Goal: Task Accomplishment & Management: Use online tool/utility

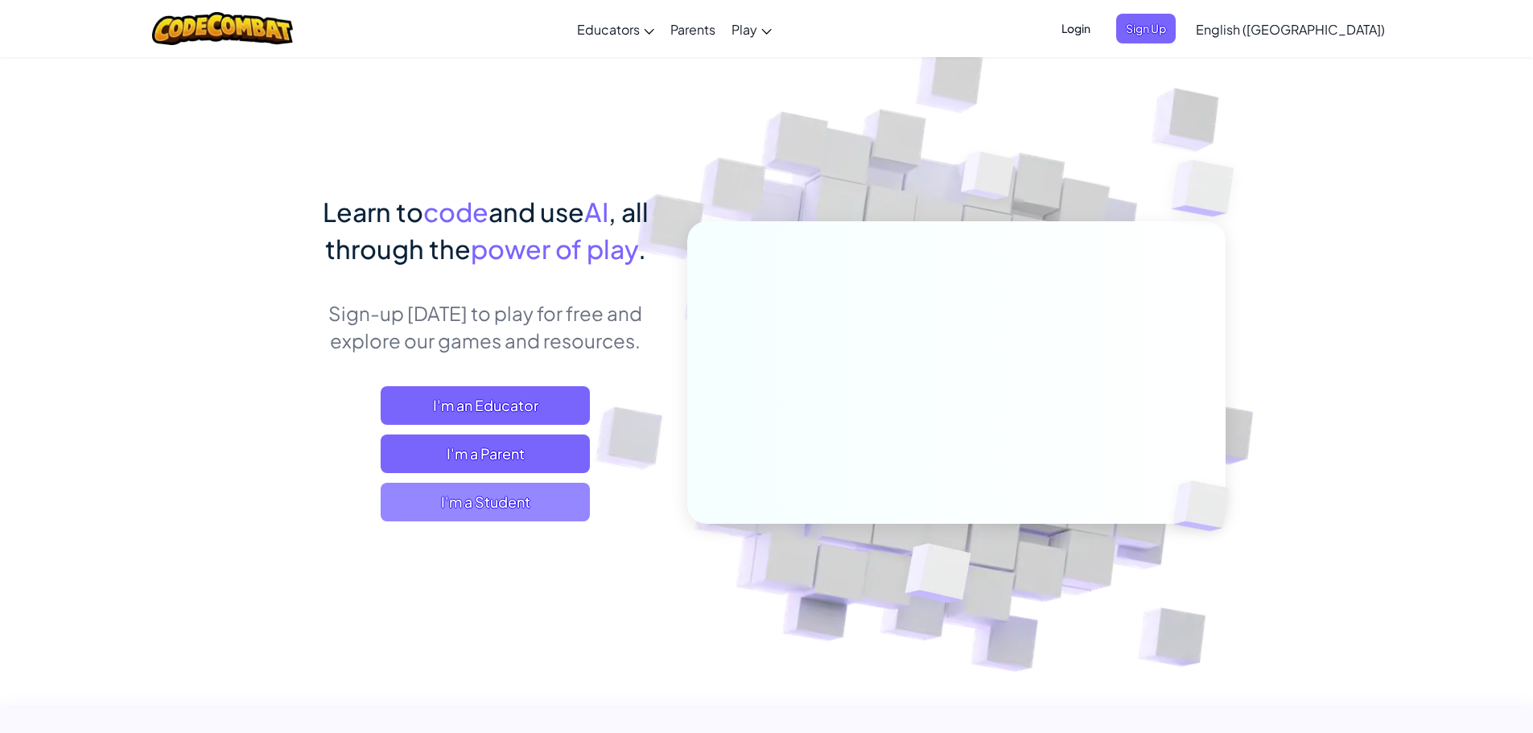
click at [477, 505] on span "I'm a Student" at bounding box center [485, 502] width 209 height 39
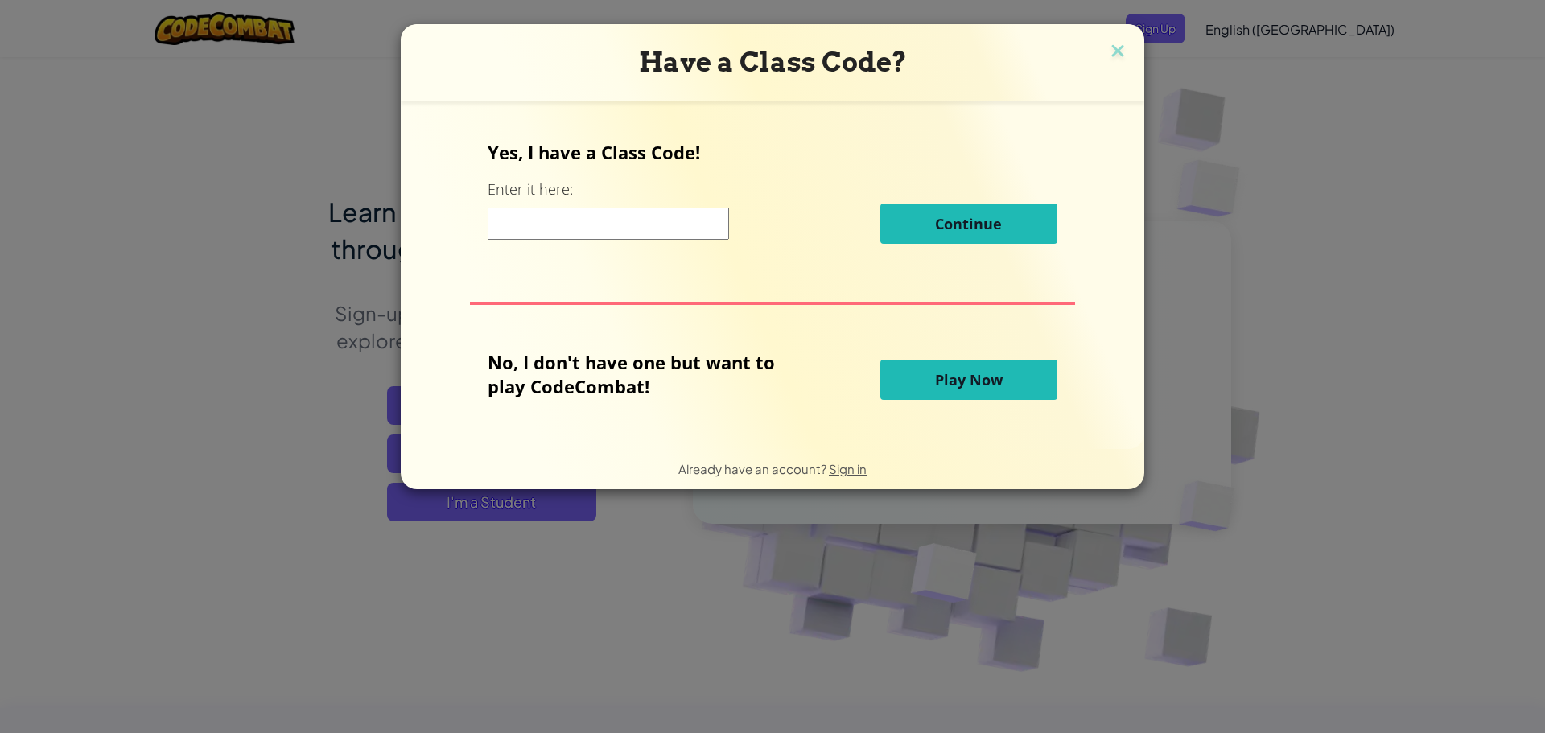
click at [648, 218] on input at bounding box center [608, 224] width 241 height 32
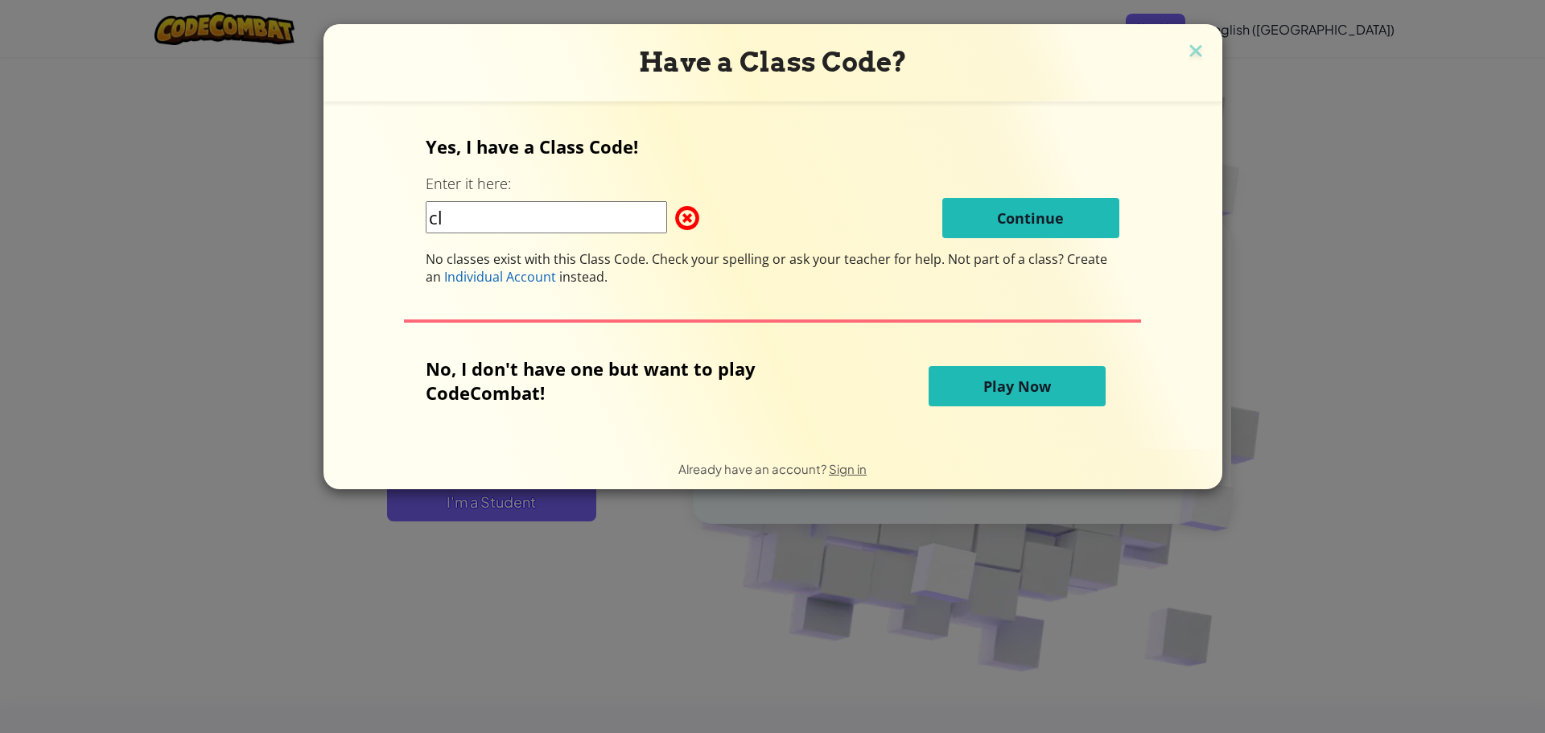
type input "c"
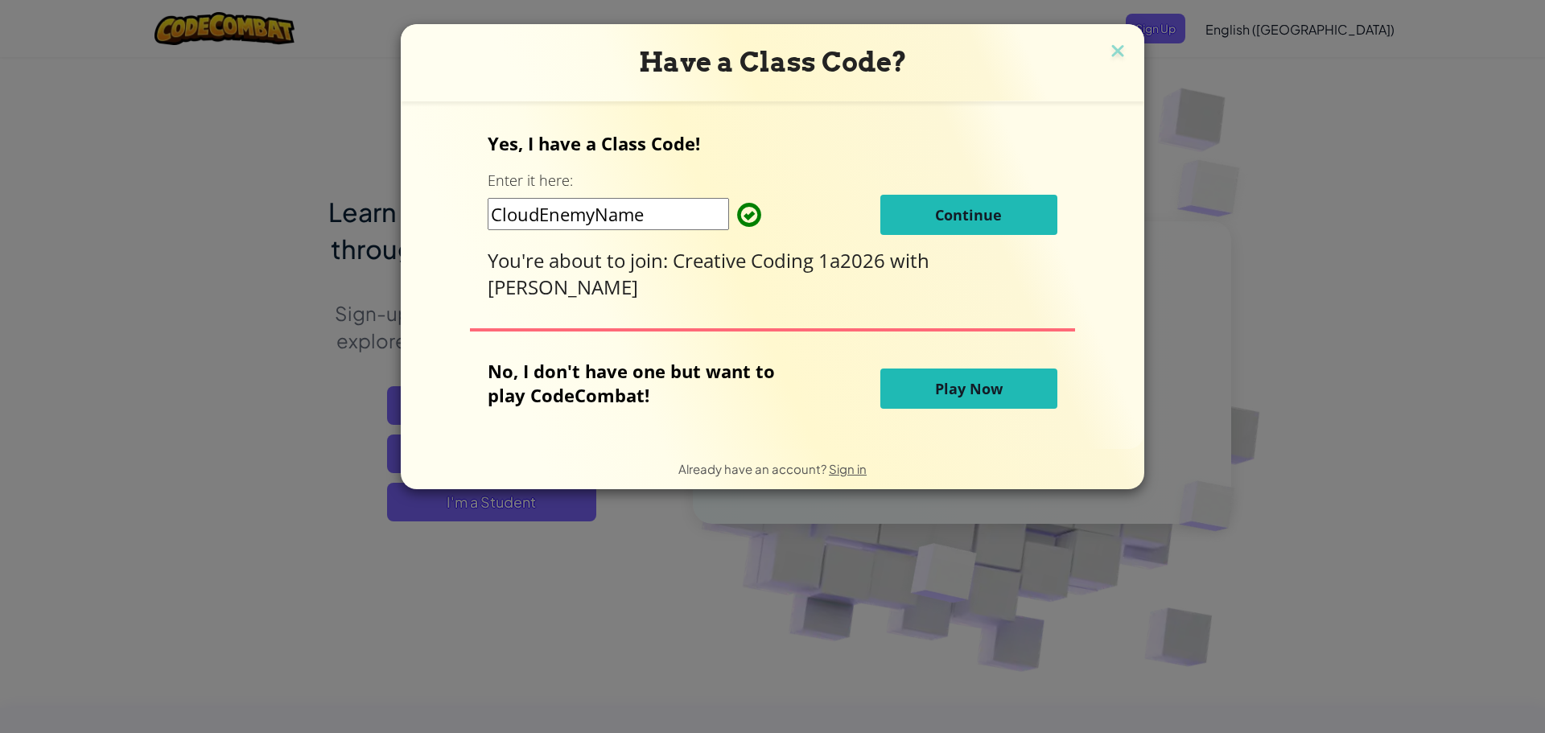
type input "CloudEnemyName"
click at [1021, 211] on button "Continue" at bounding box center [969, 215] width 177 height 40
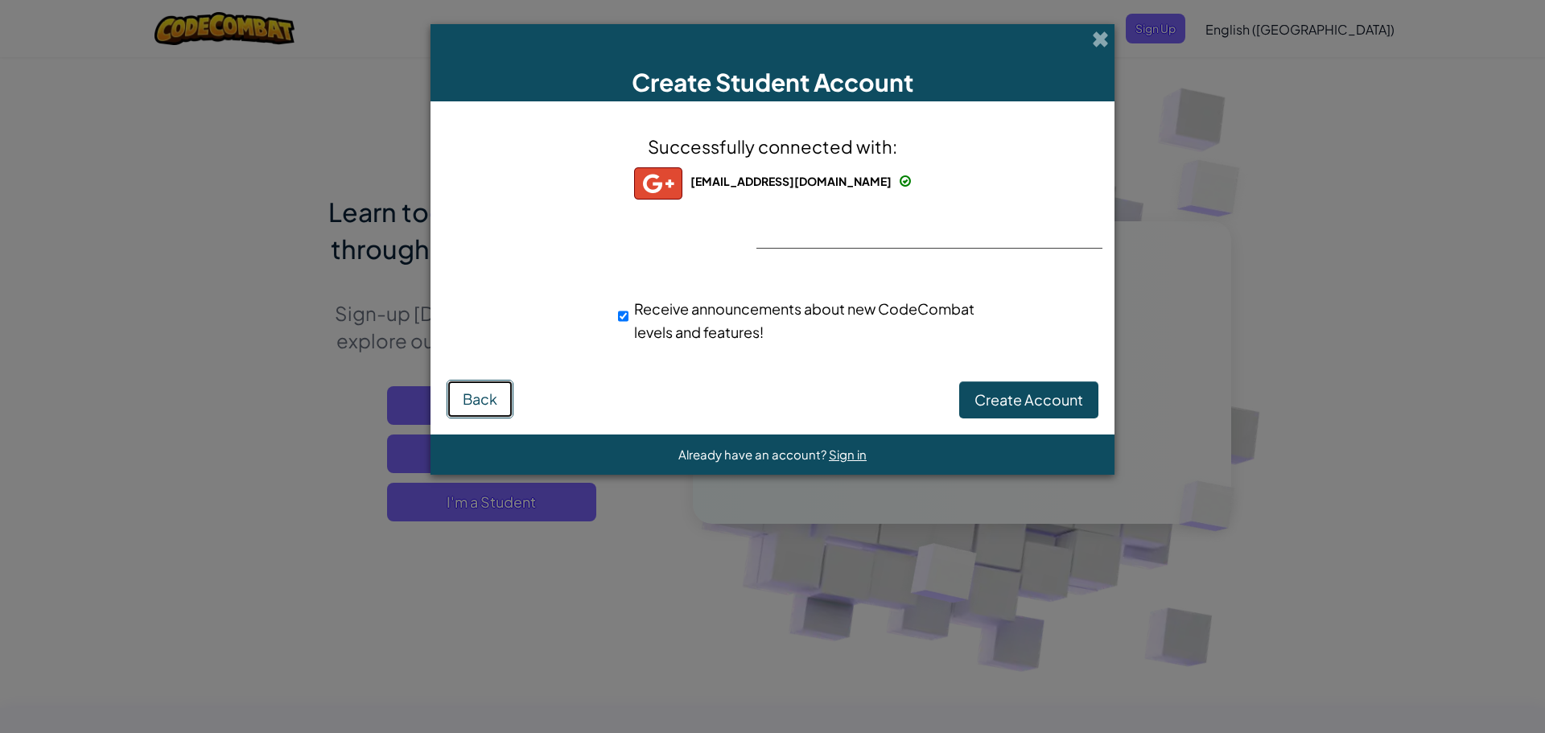
click at [493, 386] on button "Back" at bounding box center [480, 399] width 67 height 39
drag, startPoint x: 1058, startPoint y: 390, endPoint x: 1049, endPoint y: 394, distance: 10.8
click at [1049, 394] on span "Create Account" at bounding box center [1029, 399] width 109 height 19
click at [982, 392] on button "Create Account" at bounding box center [1028, 400] width 139 height 37
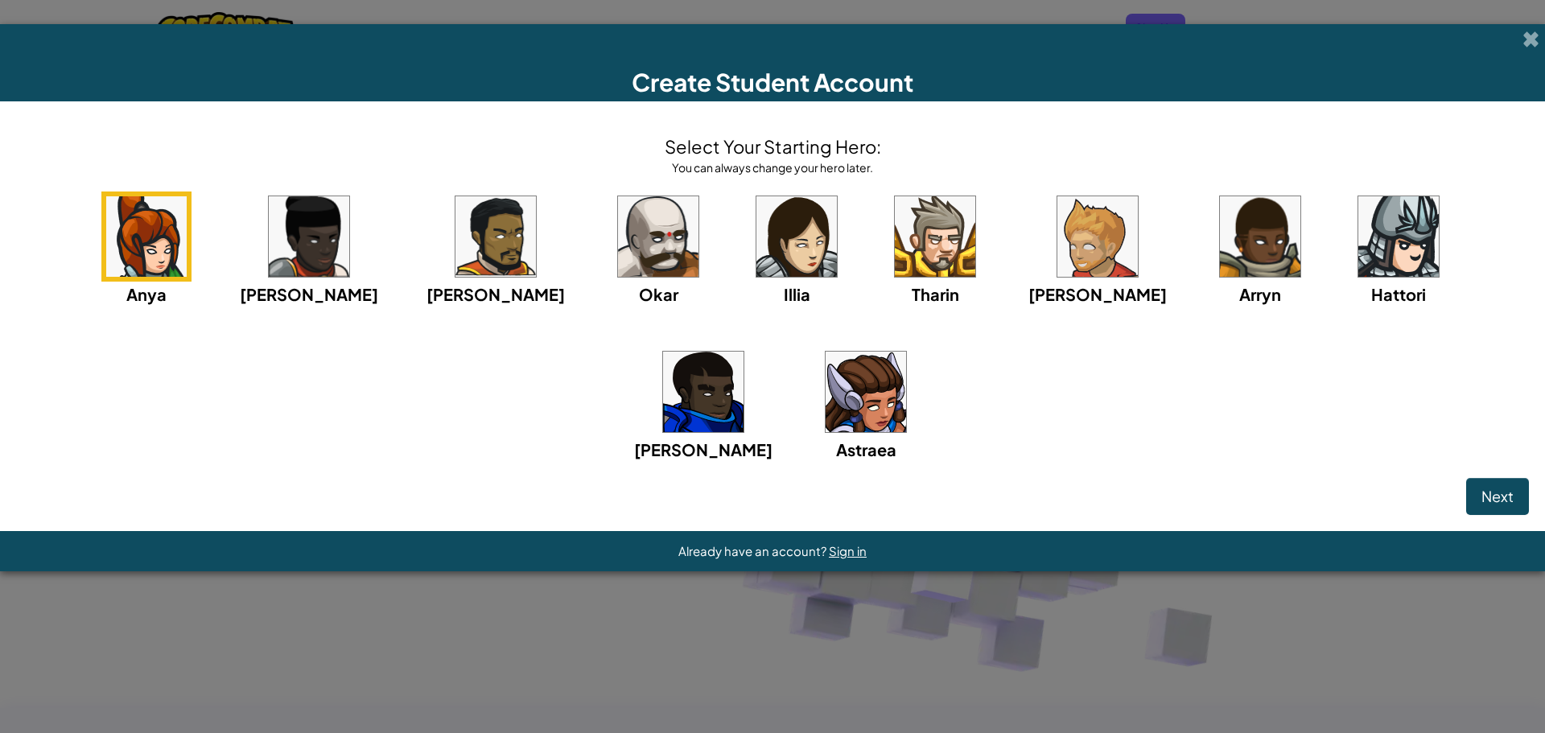
click at [846, 347] on div "Anya [PERSON_NAME] [PERSON_NAME] [PERSON_NAME] Arryn [PERSON_NAME]" at bounding box center [772, 347] width 1513 height 311
click at [757, 271] on img at bounding box center [797, 236] width 80 height 80
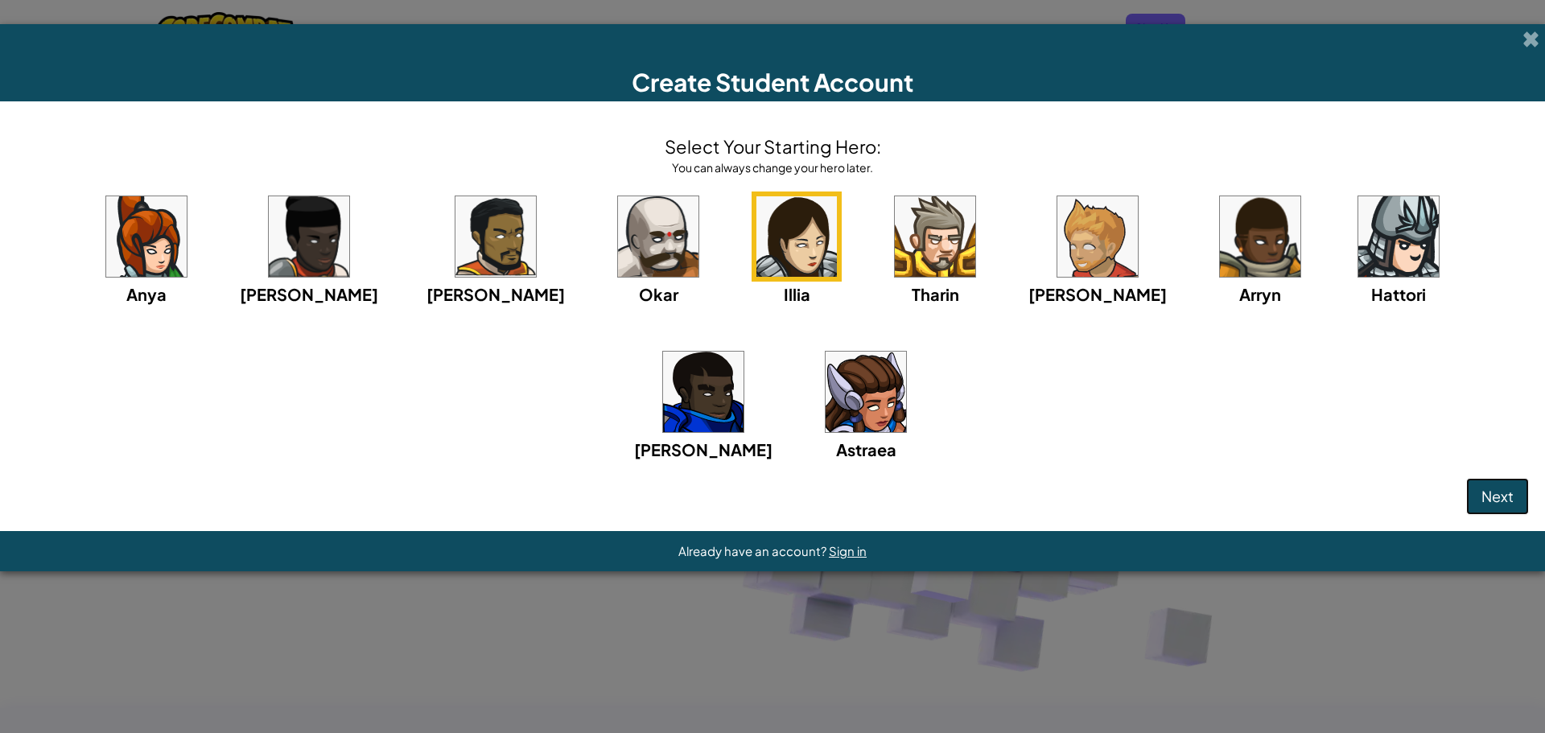
click at [1495, 508] on button "Next" at bounding box center [1498, 496] width 63 height 37
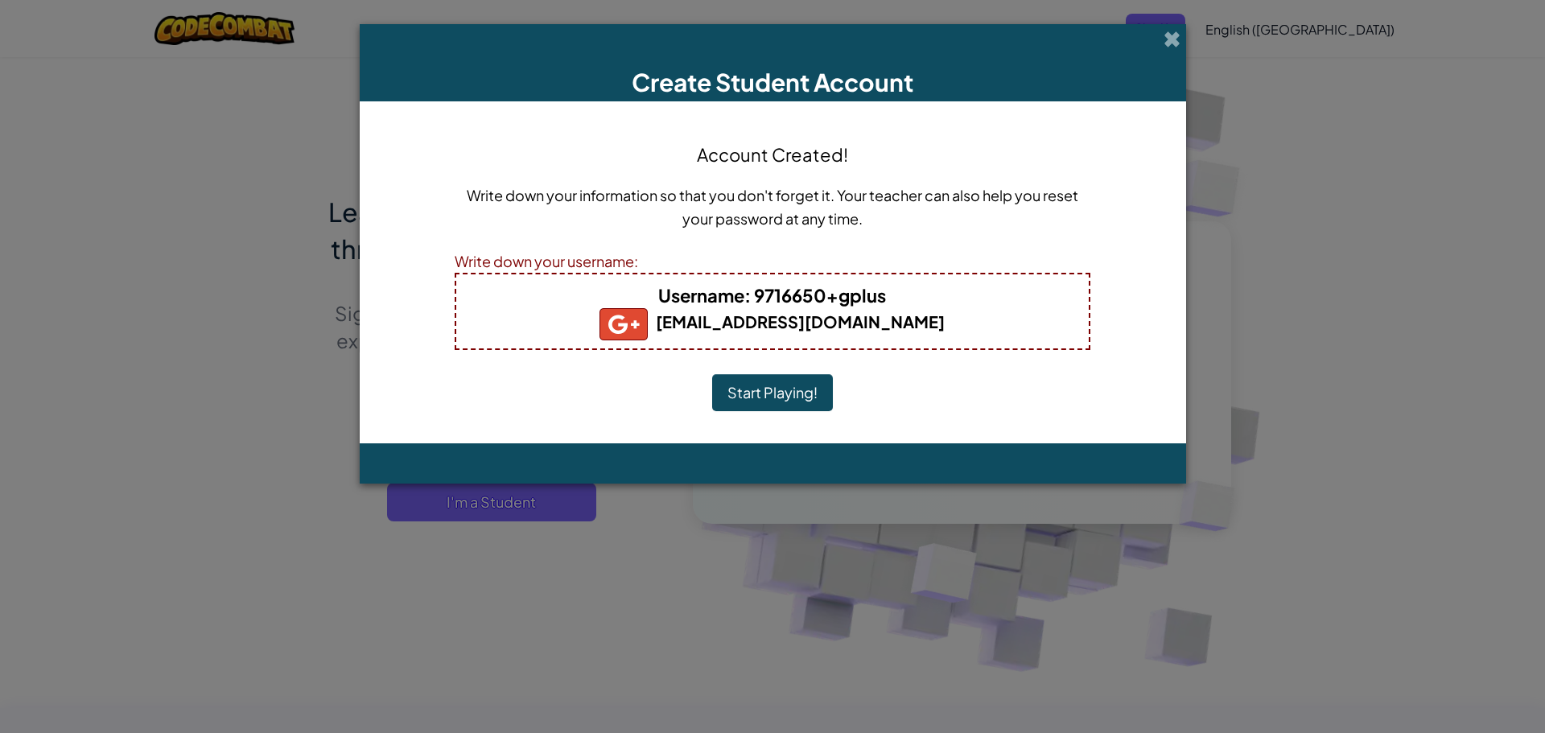
click at [766, 402] on button "Start Playing!" at bounding box center [772, 392] width 121 height 37
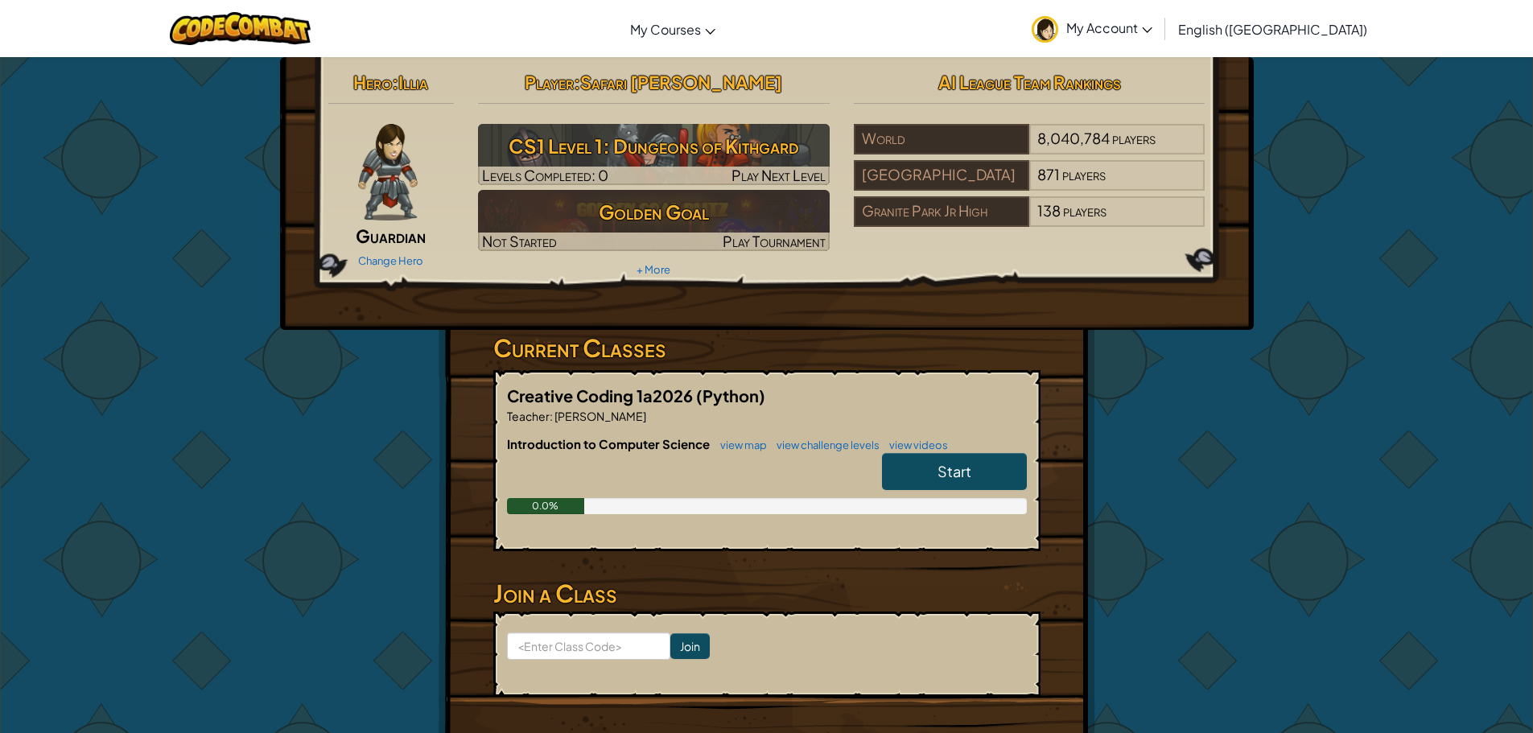
click at [981, 460] on link "Start" at bounding box center [954, 471] width 145 height 37
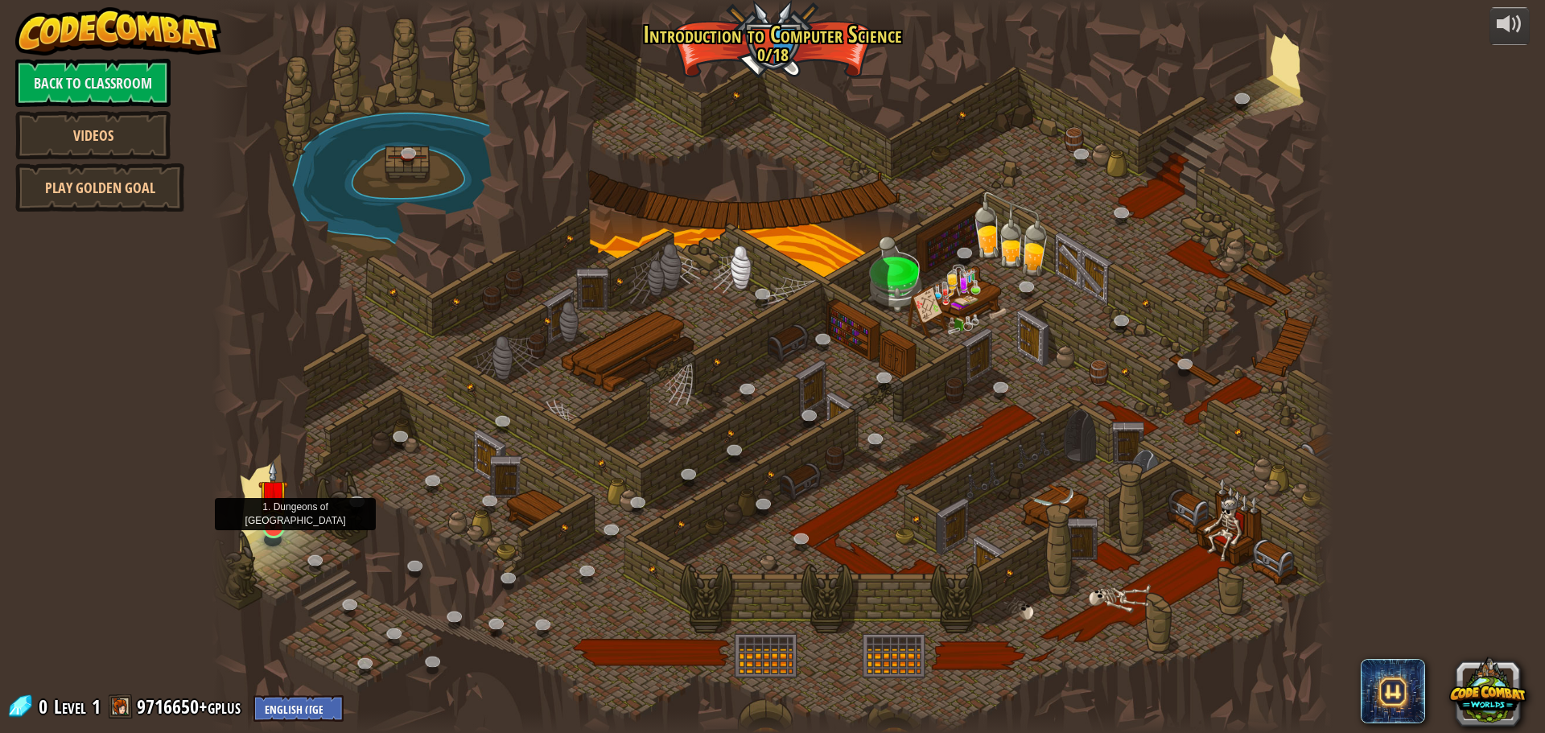
click at [273, 497] on img at bounding box center [273, 494] width 30 height 68
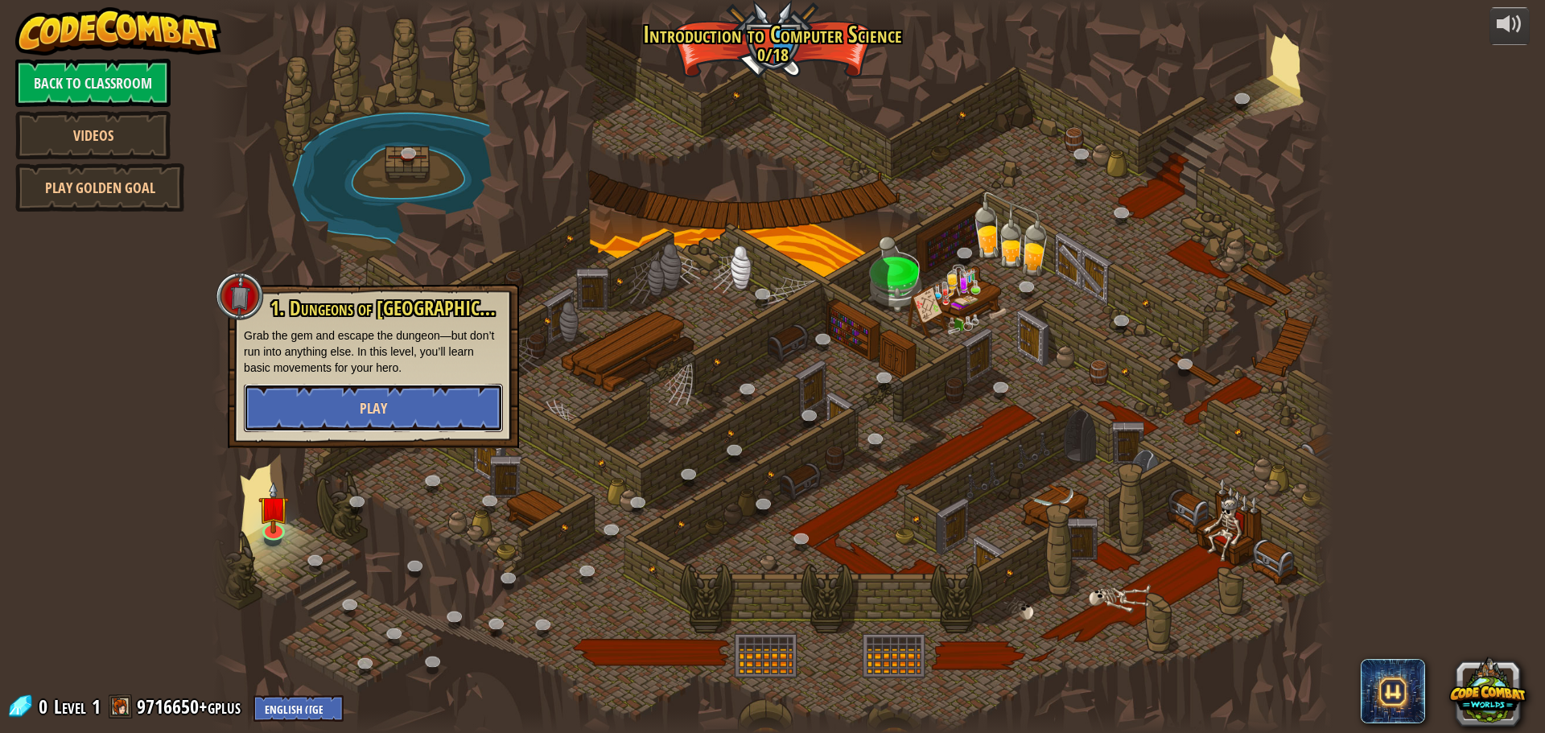
click at [318, 406] on button "Play" at bounding box center [373, 408] width 259 height 48
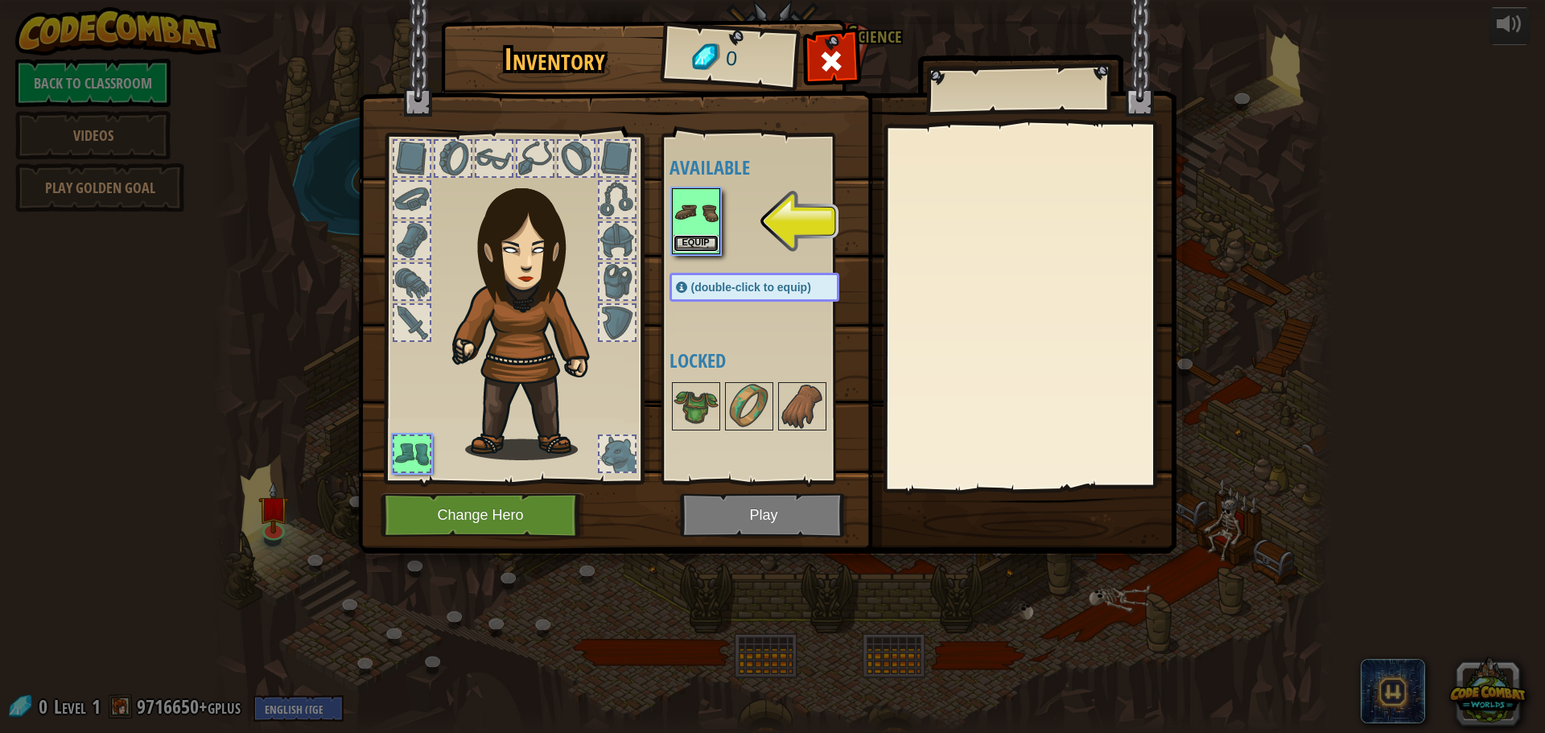
click at [690, 250] on button "Equip" at bounding box center [696, 243] width 45 height 17
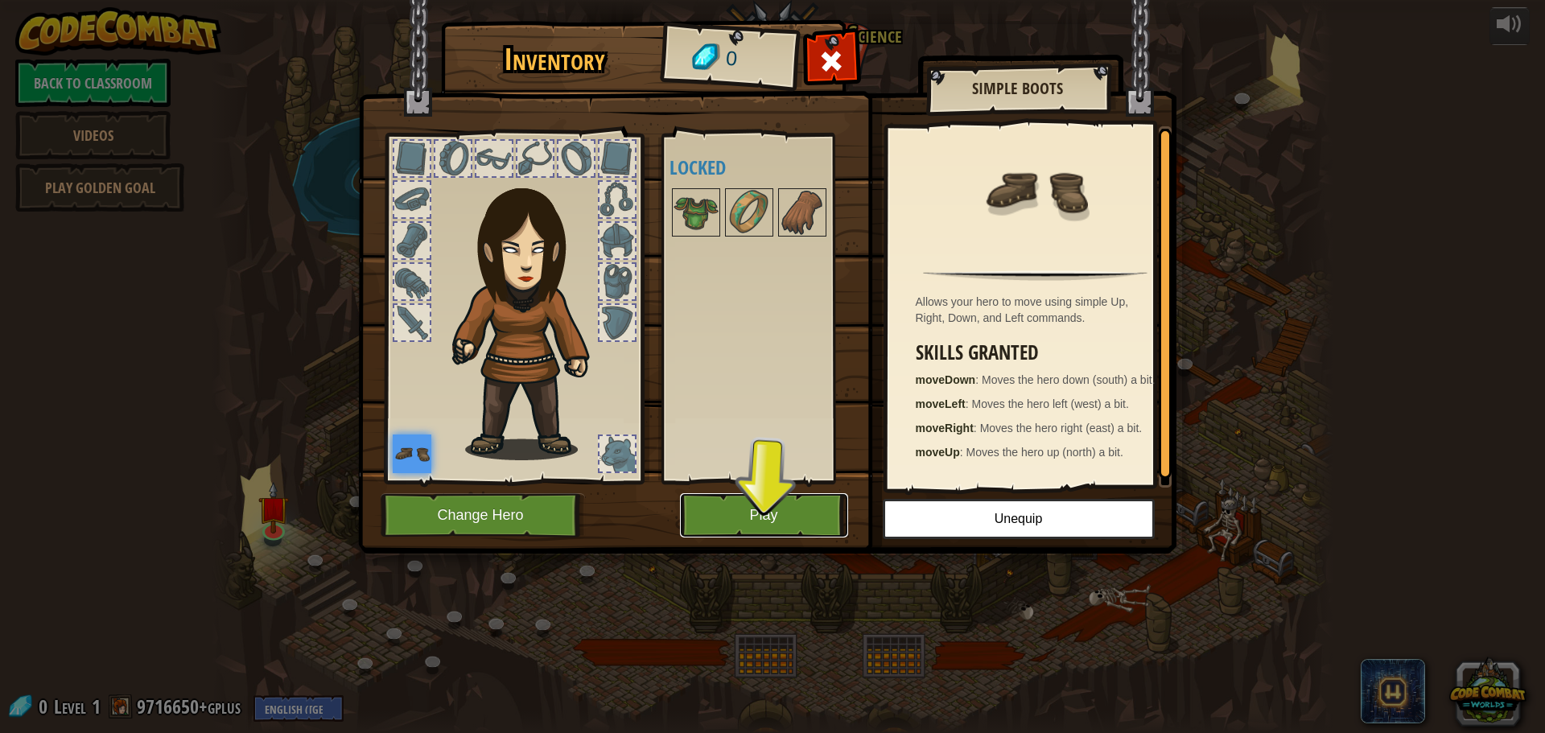
click at [733, 510] on button "Play" at bounding box center [764, 515] width 168 height 44
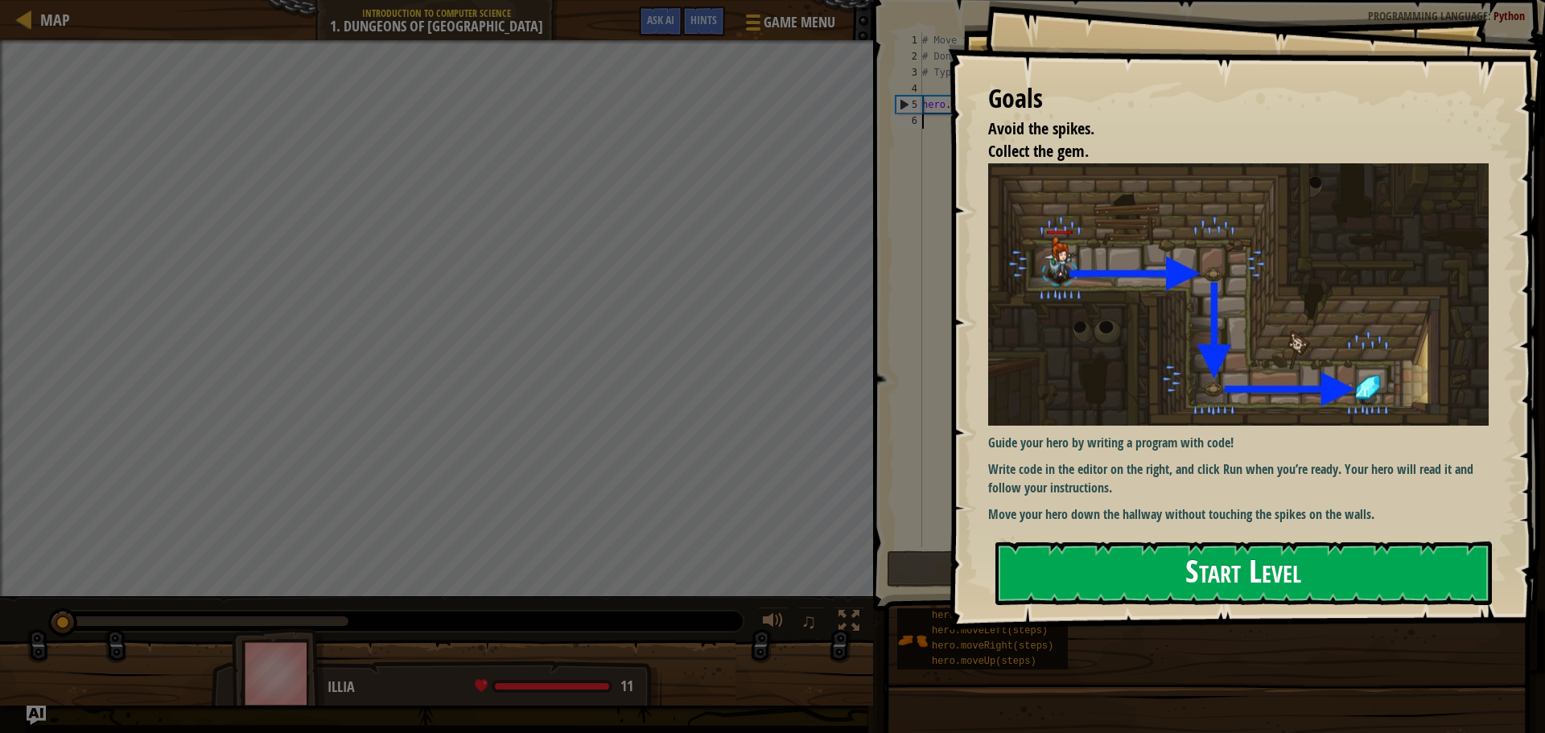
click at [1072, 569] on button "Start Level" at bounding box center [1244, 574] width 497 height 64
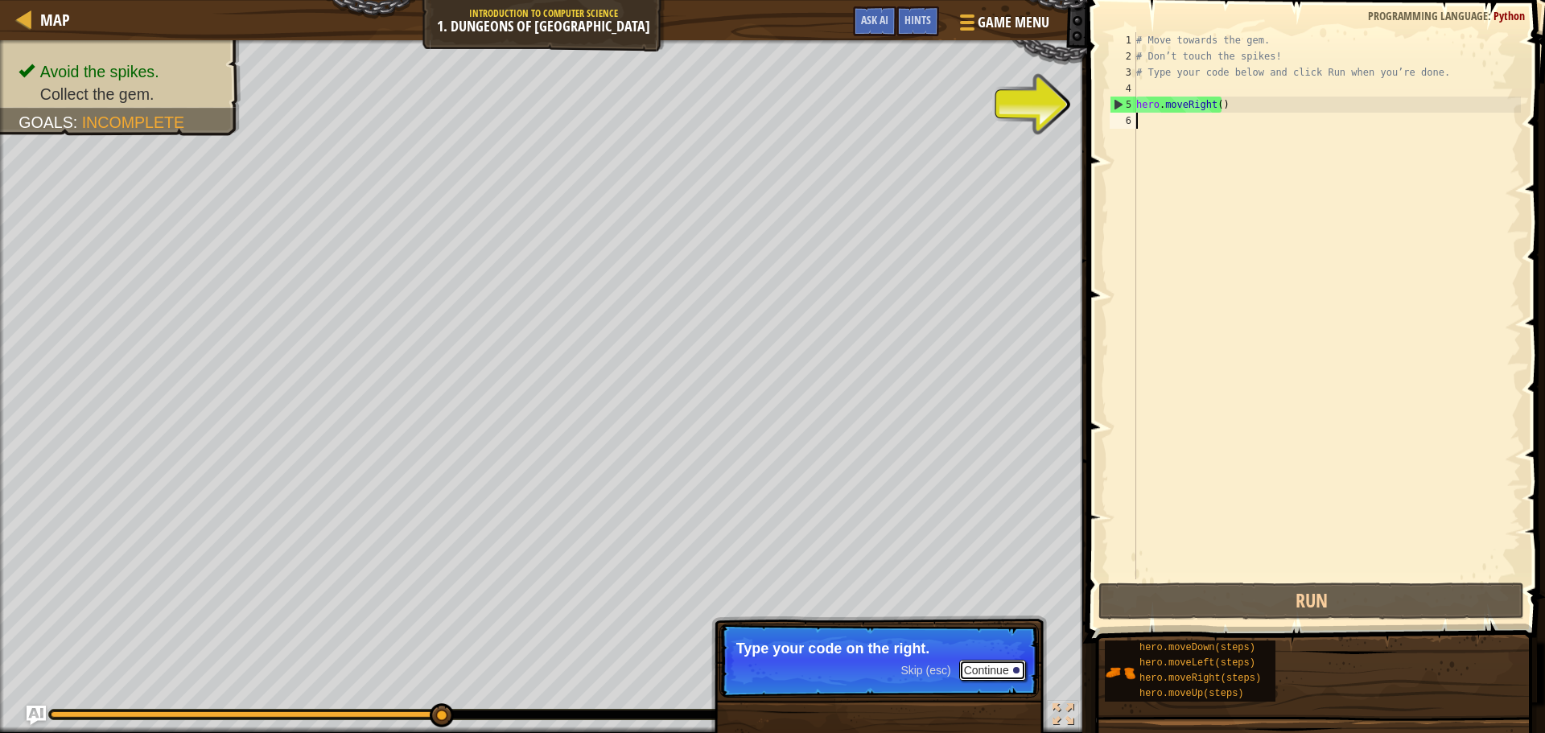
click at [1017, 664] on button "Continue" at bounding box center [992, 670] width 67 height 21
click at [1188, 125] on div "# Move towards the gem. # Don’t touch the spikes! # Type your code below and cl…" at bounding box center [1327, 322] width 388 height 580
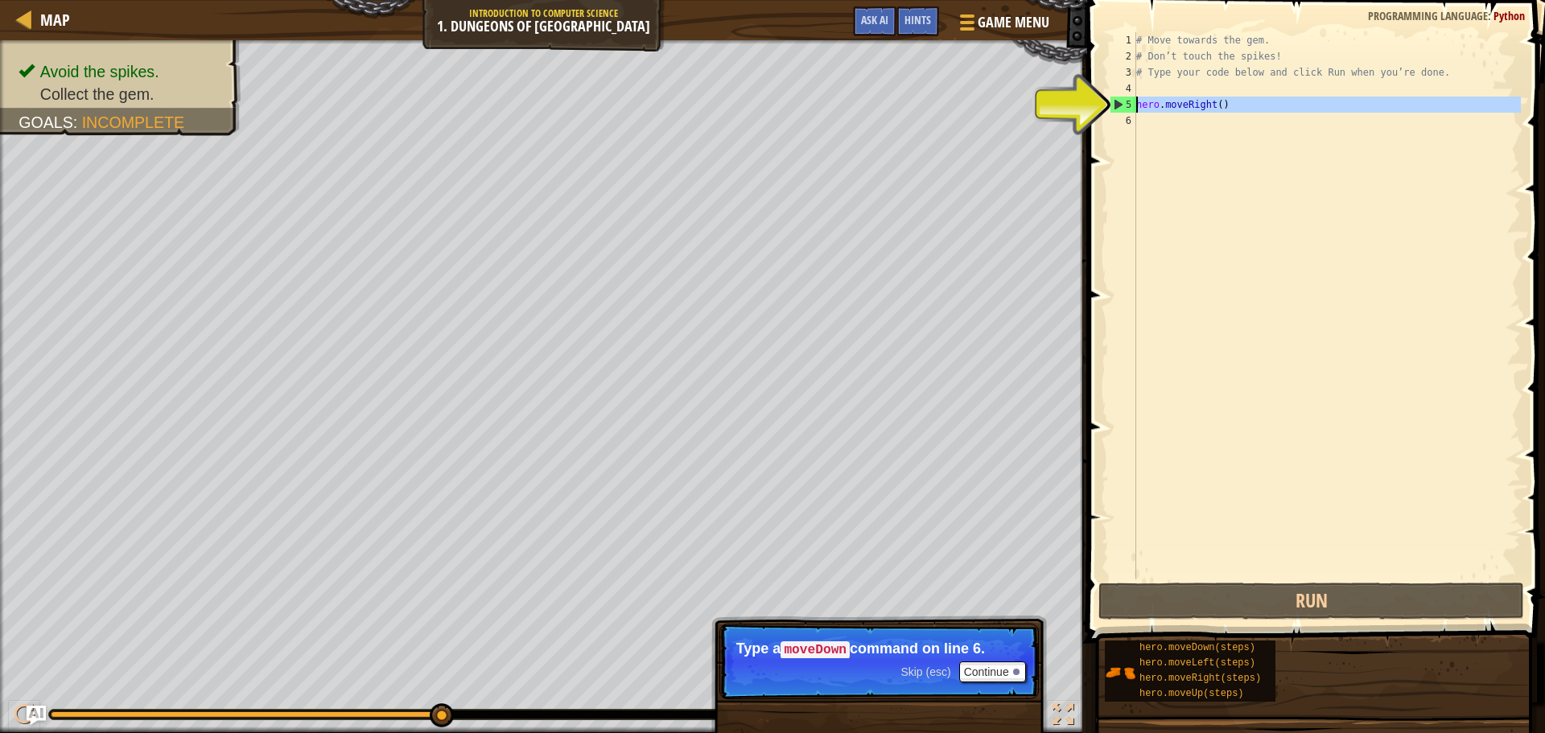
click at [1117, 101] on div "5" at bounding box center [1124, 105] width 26 height 16
type textarea "hero.moveRight()"
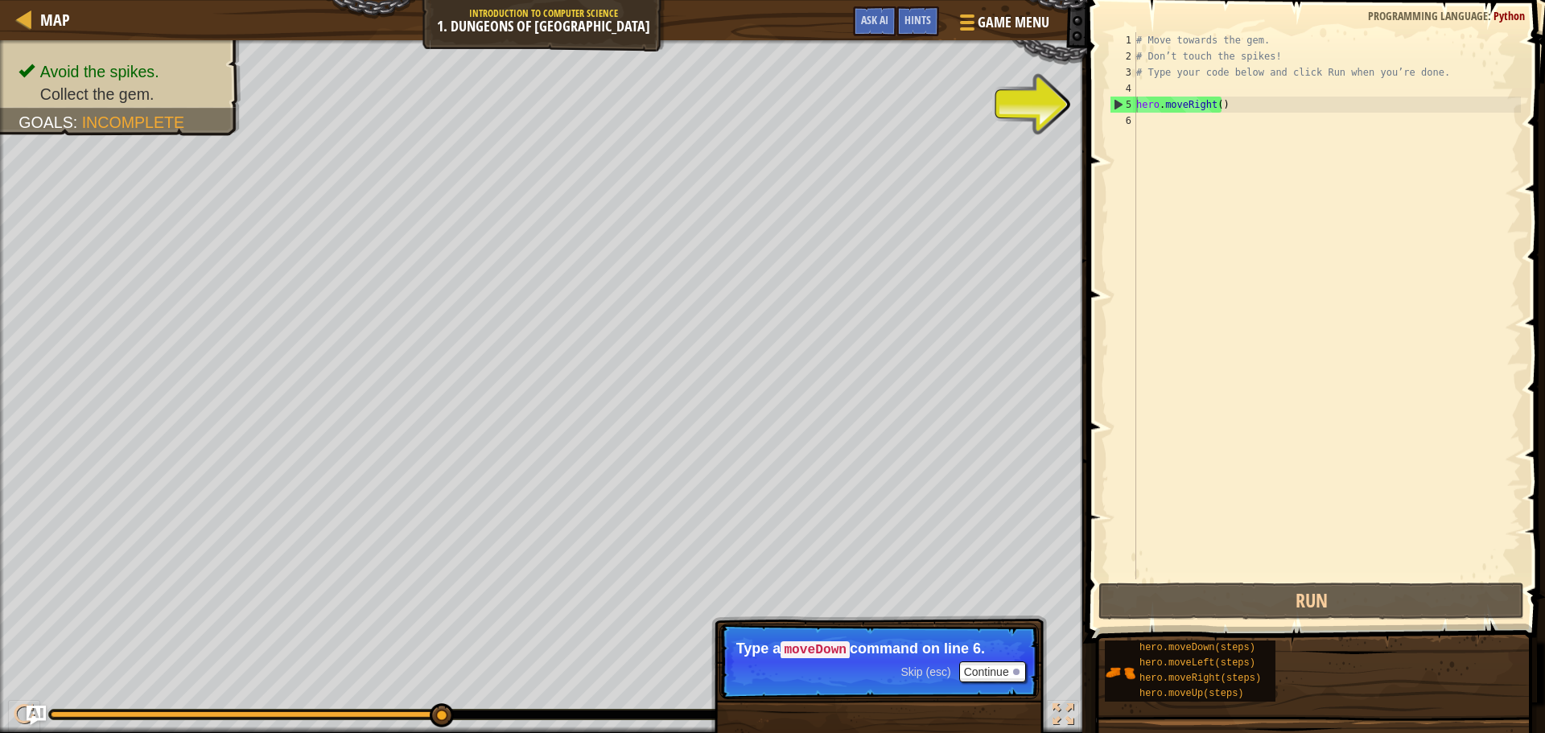
click at [1089, 112] on span at bounding box center [1318, 298] width 471 height 691
click at [1158, 123] on div "# Move towards the gem. # Don’t touch the spikes! # Type your code below and cl…" at bounding box center [1327, 322] width 388 height 580
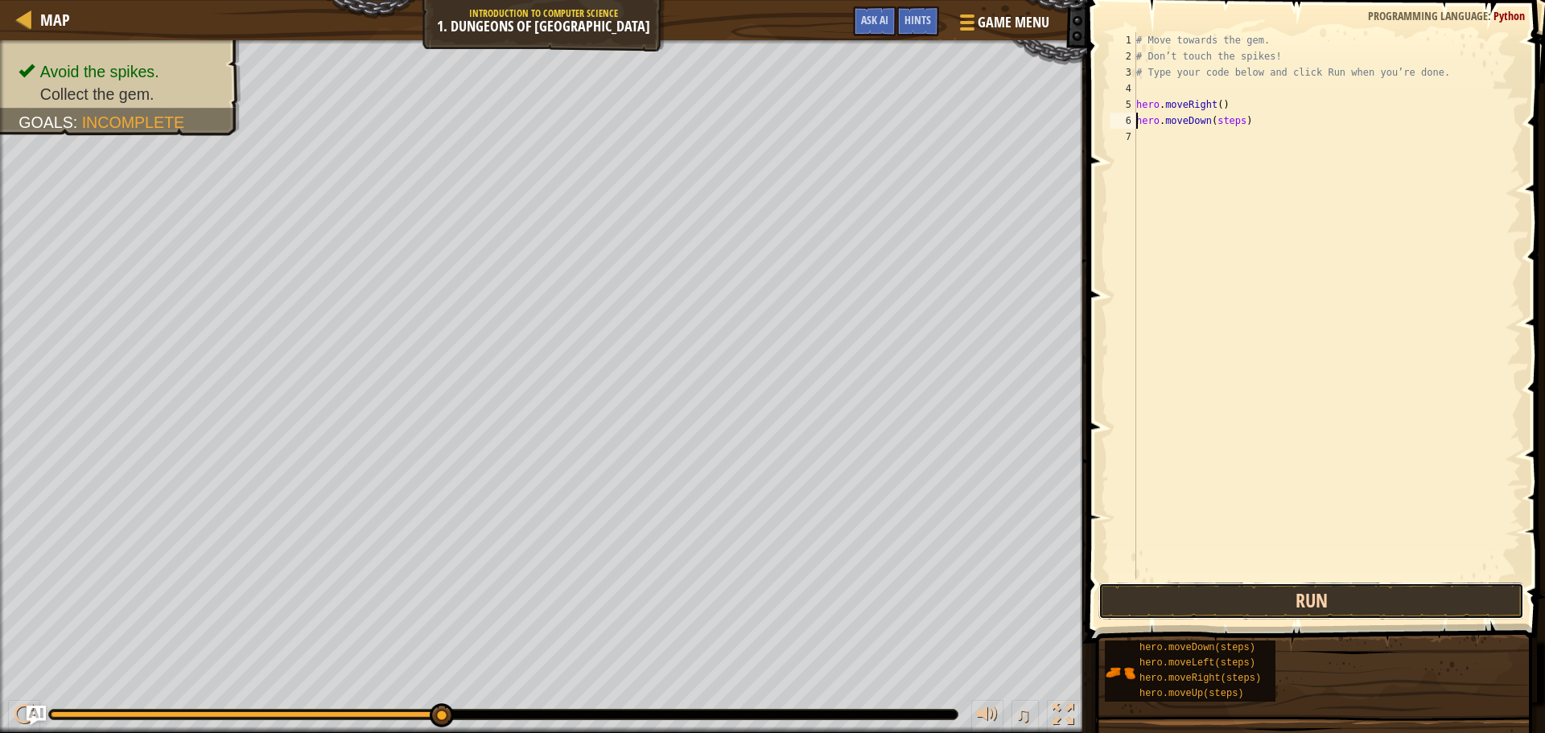
click at [1313, 608] on button "Run" at bounding box center [1312, 601] width 426 height 37
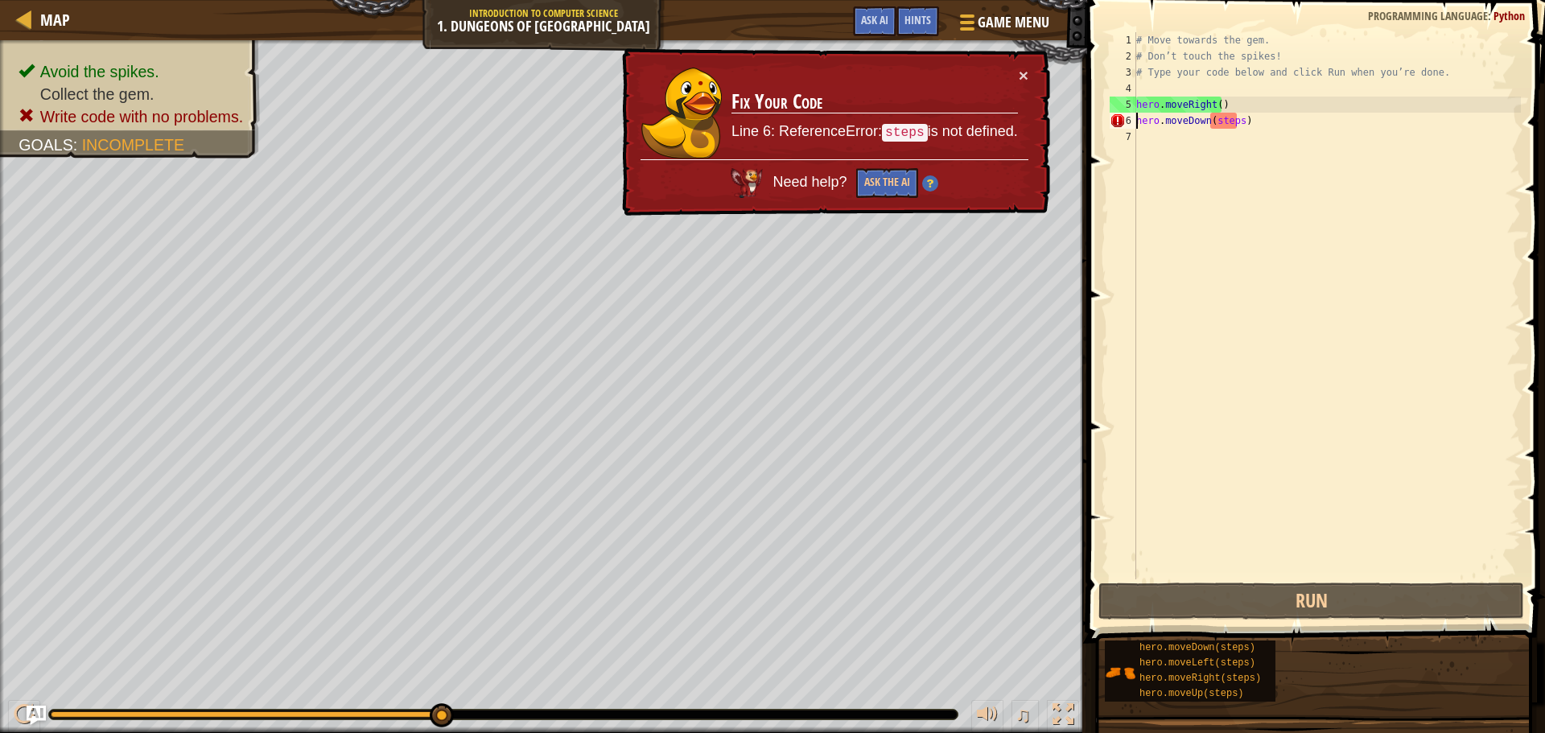
click at [1285, 142] on div "# Move towards the gem. # Don’t touch the spikes! # Type your code below and cl…" at bounding box center [1327, 322] width 388 height 580
type textarea "hero.moveDown(steps)"
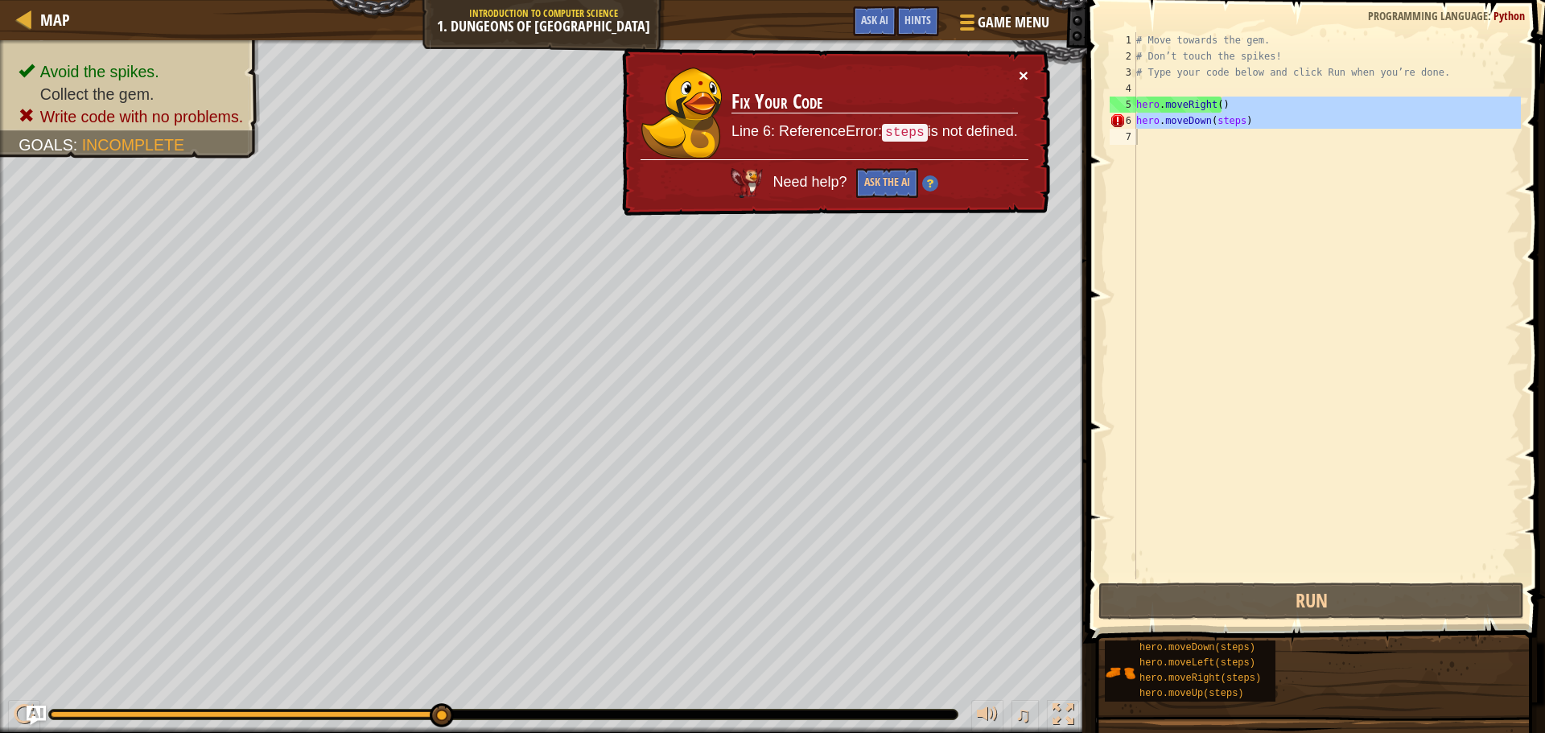
click at [1028, 71] on button "×" at bounding box center [1024, 75] width 10 height 17
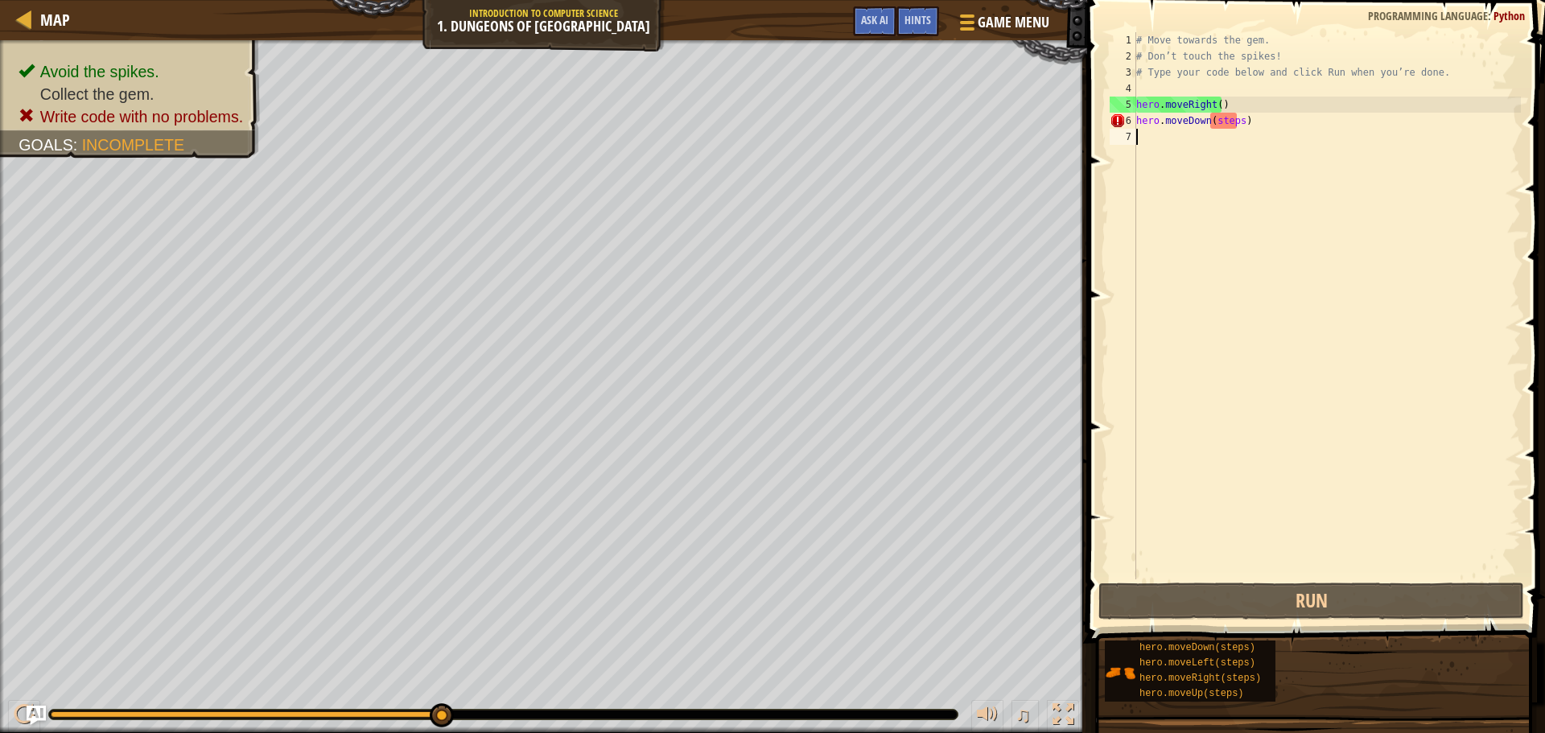
click at [1264, 127] on div "# Move towards the gem. # Don’t touch the spikes! # Type your code below and cl…" at bounding box center [1327, 322] width 388 height 580
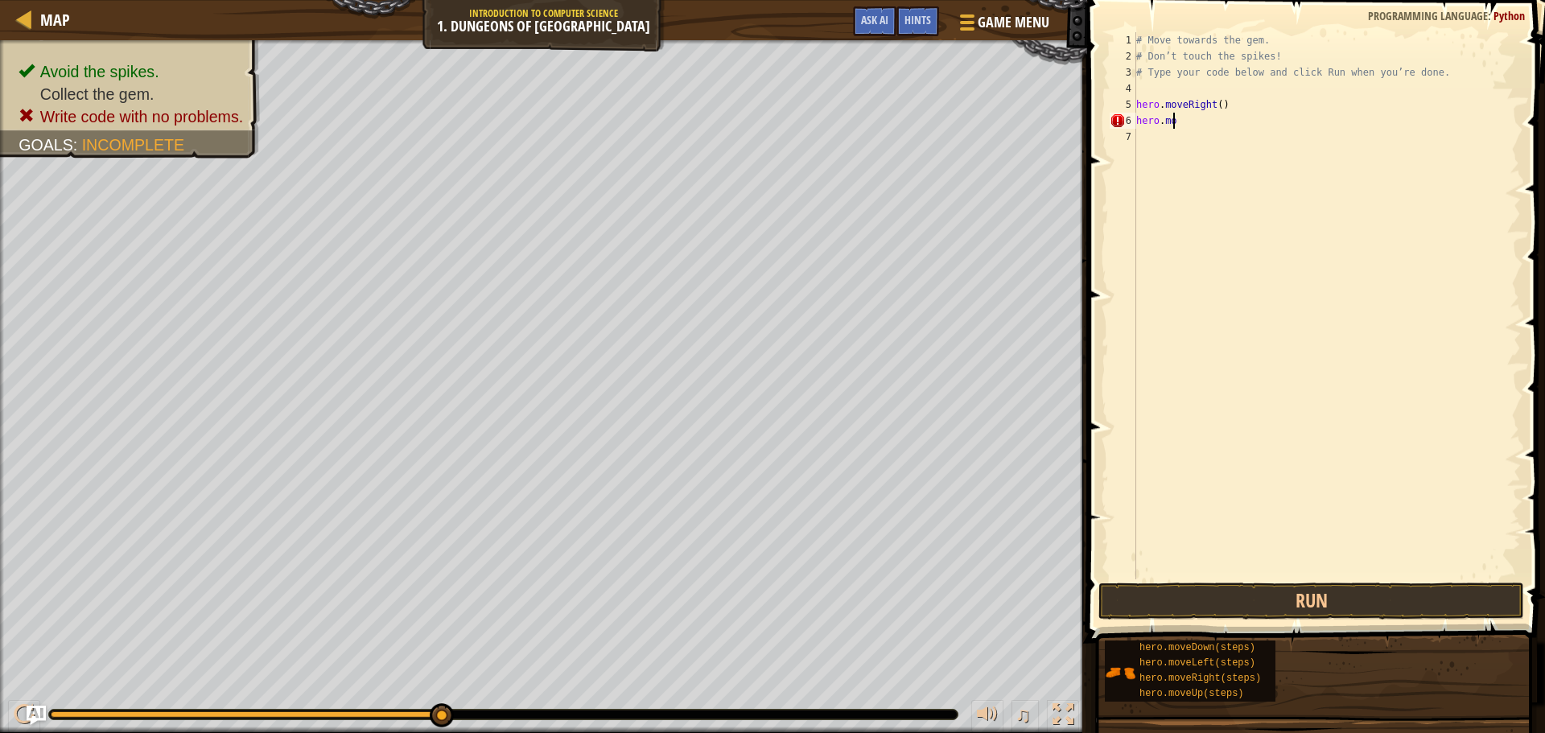
type textarea "h"
